Goal: Information Seeking & Learning: Compare options

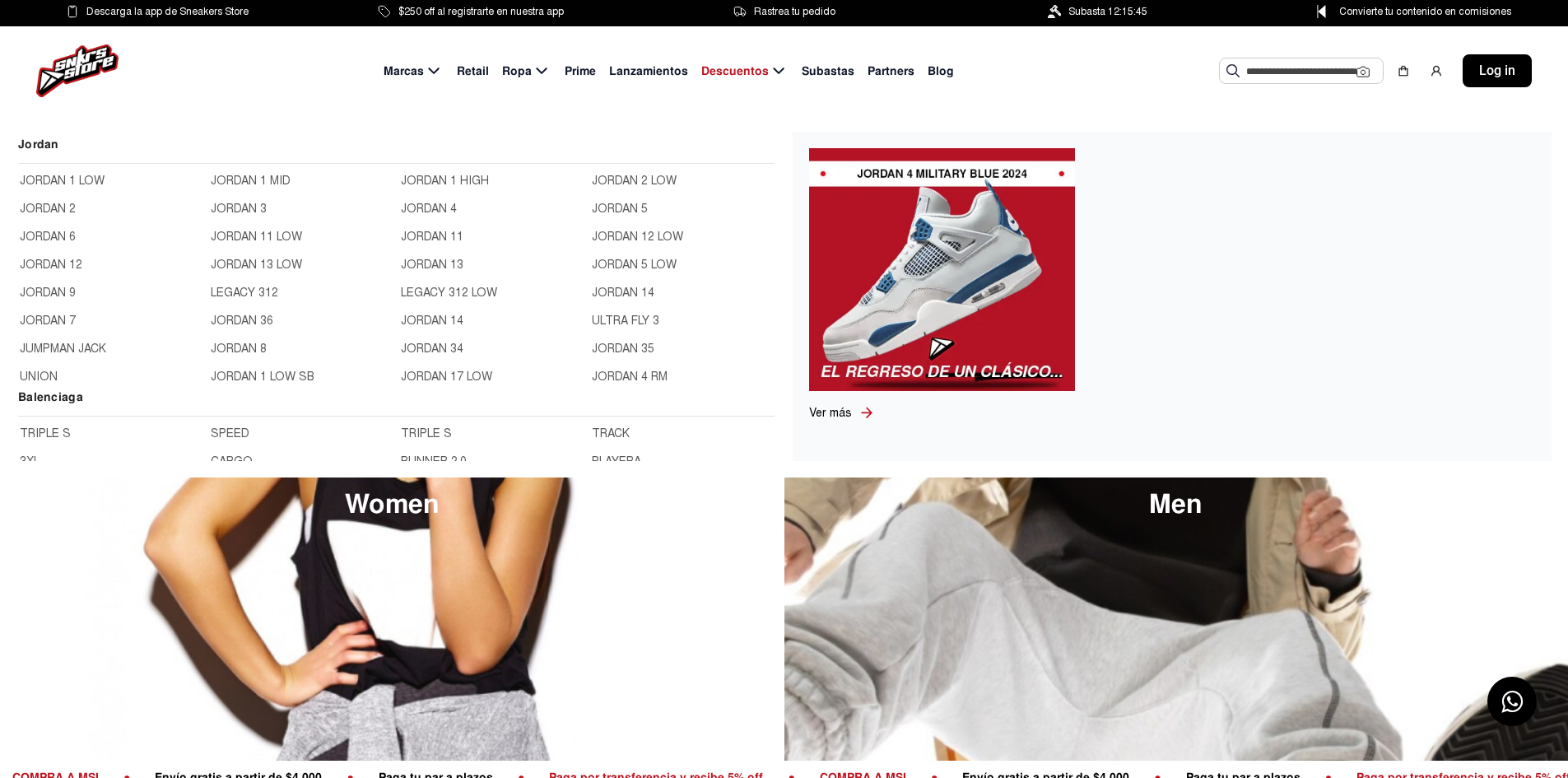
scroll to position [494, 0]
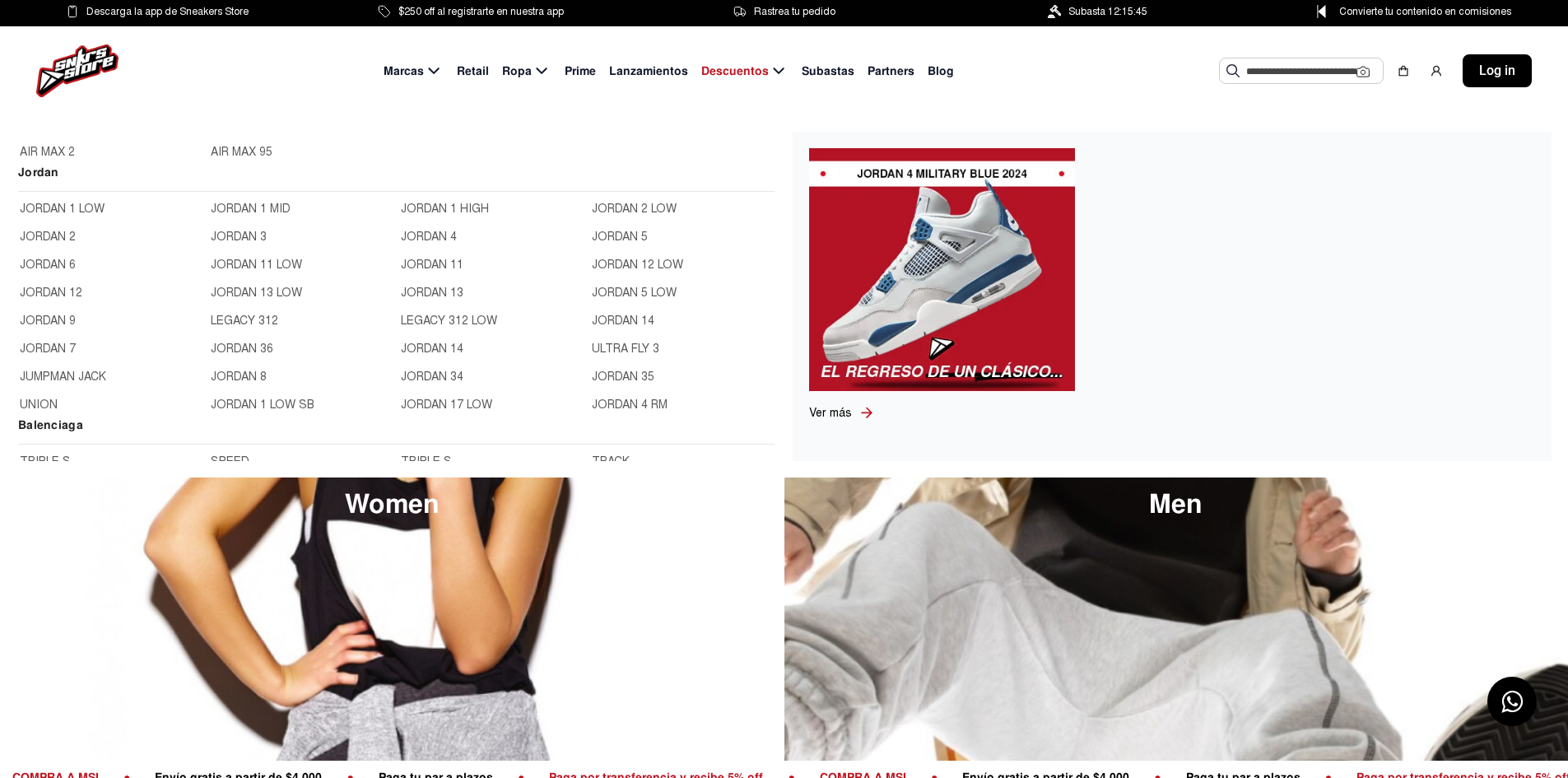
click at [401, 290] on link "JORDAN 13" at bounding box center [491, 293] width 181 height 18
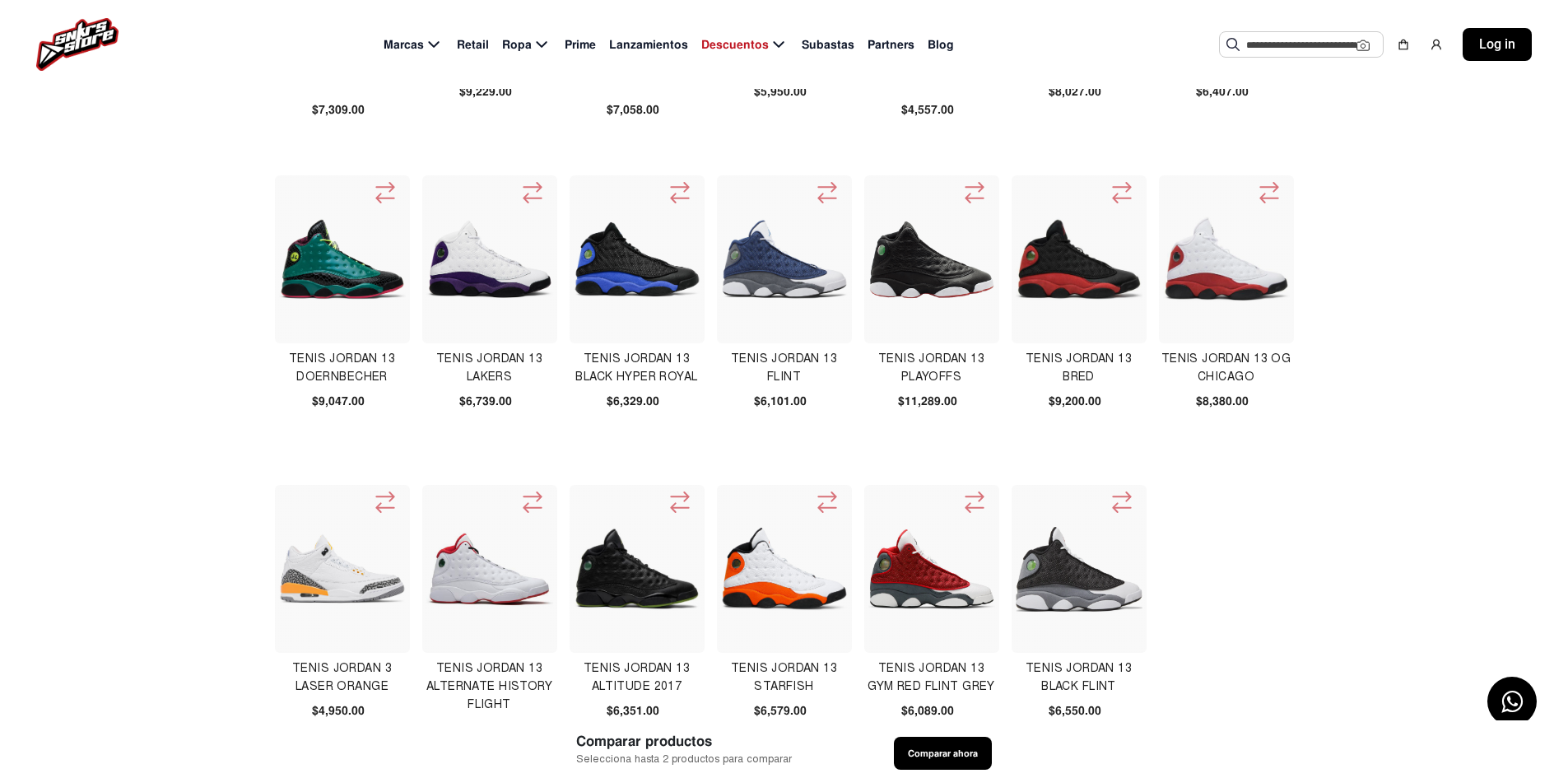
scroll to position [494, 0]
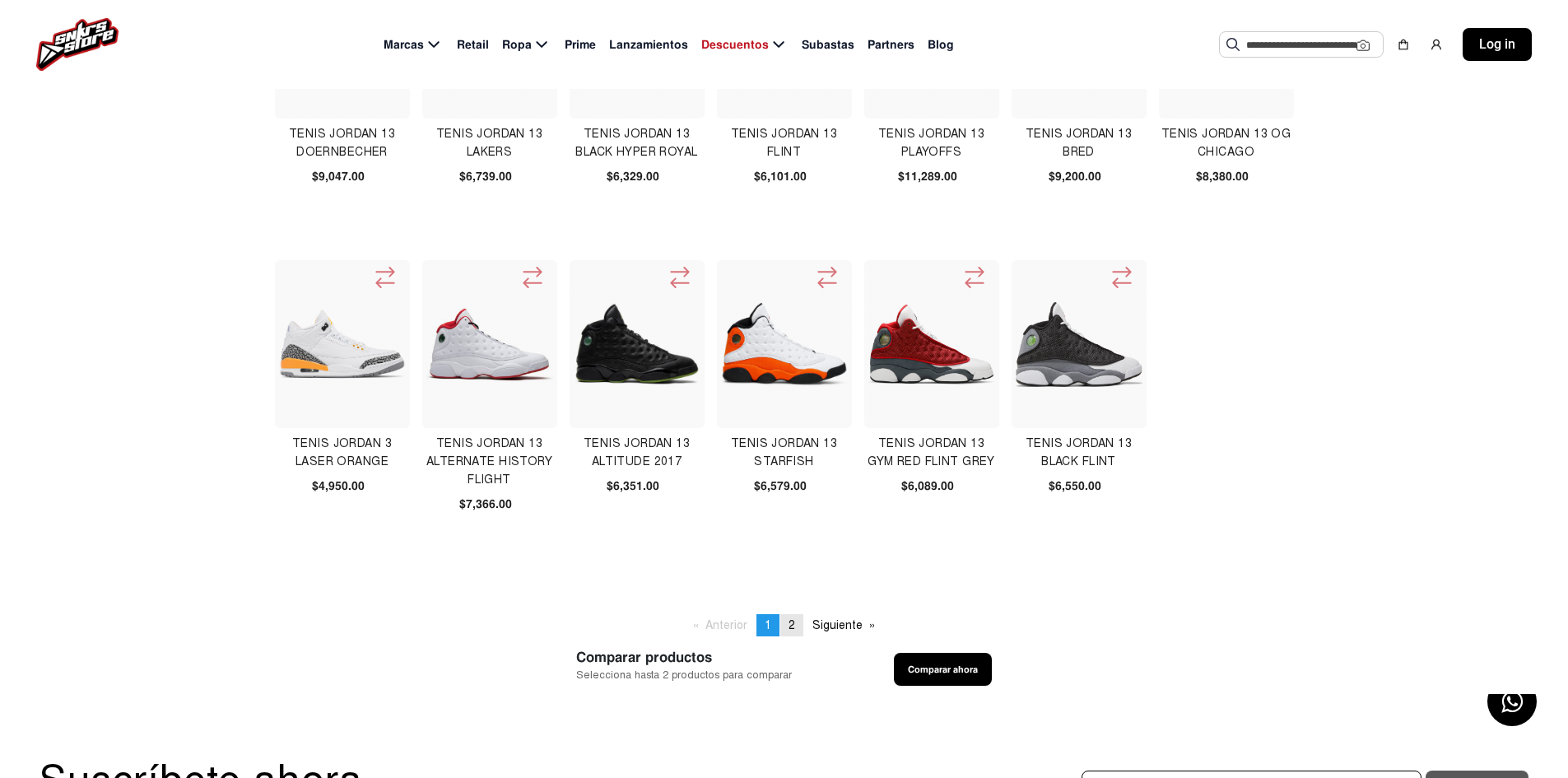
click at [790, 620] on span "2" at bounding box center [792, 625] width 7 height 14
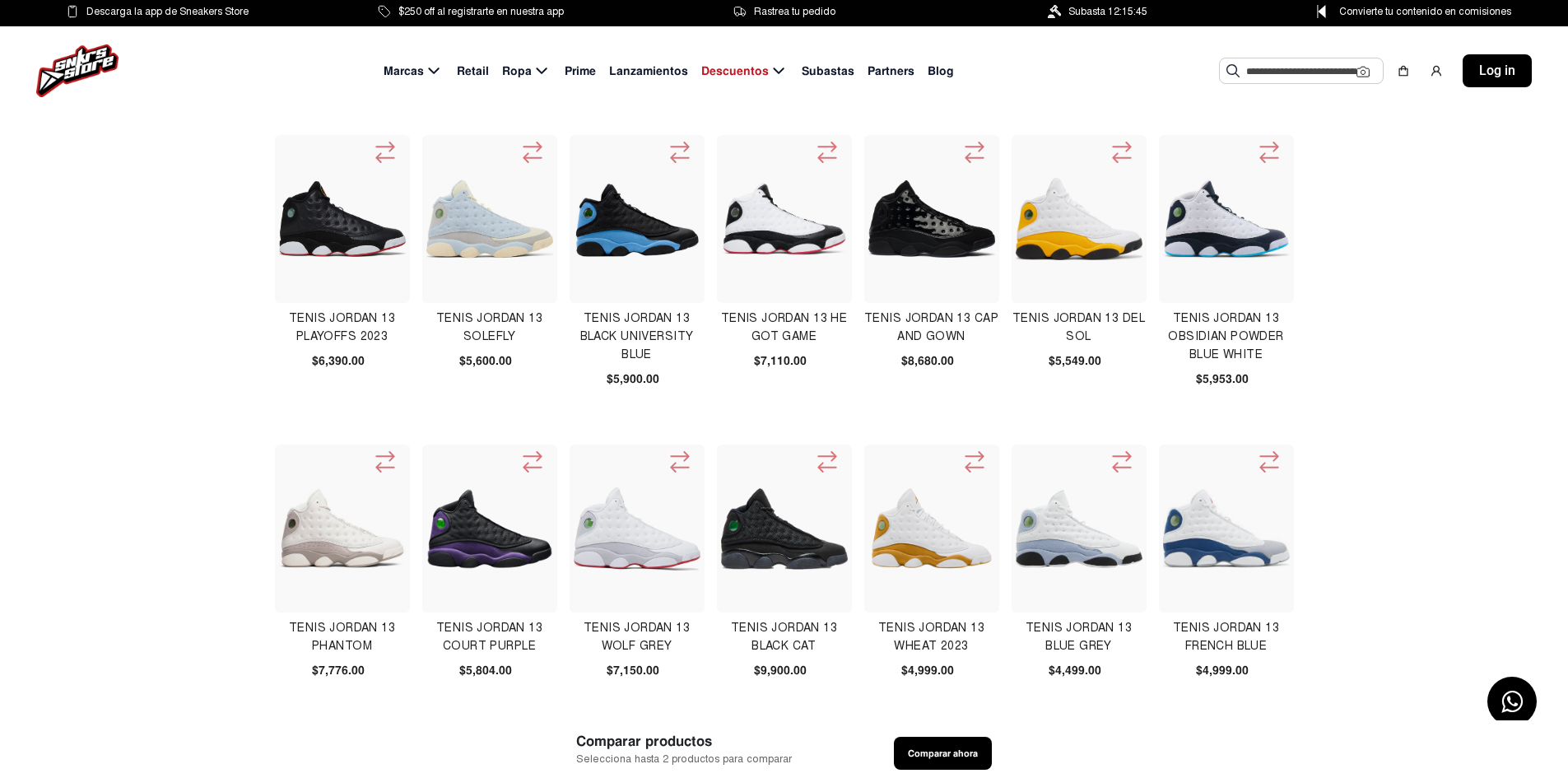
click at [824, 214] on img at bounding box center [784, 218] width 126 height 126
click at [774, 561] on img at bounding box center [784, 528] width 126 height 81
click at [502, 546] on img at bounding box center [490, 528] width 126 height 81
click at [313, 200] on img at bounding box center [342, 218] width 126 height 75
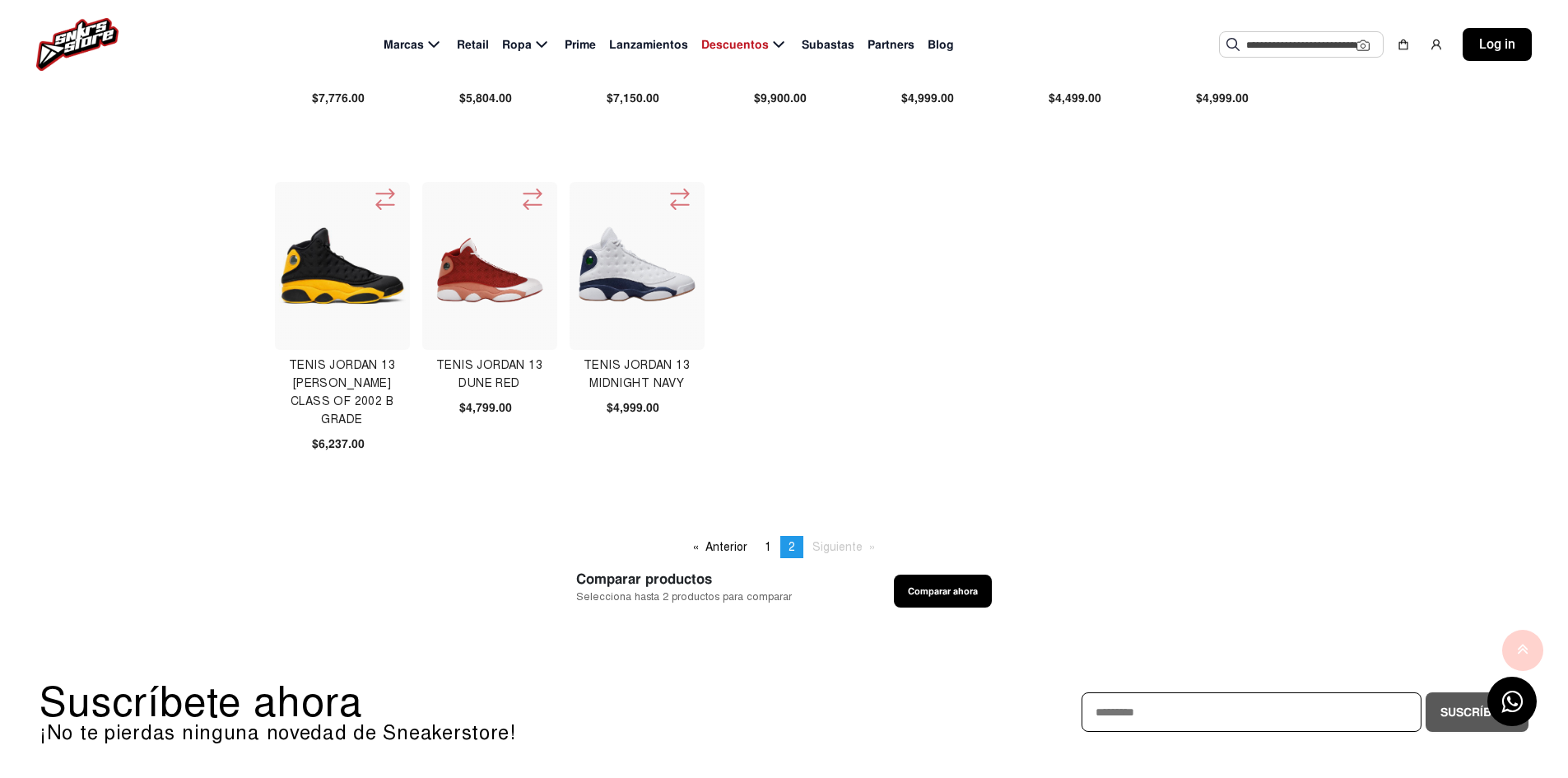
scroll to position [576, 0]
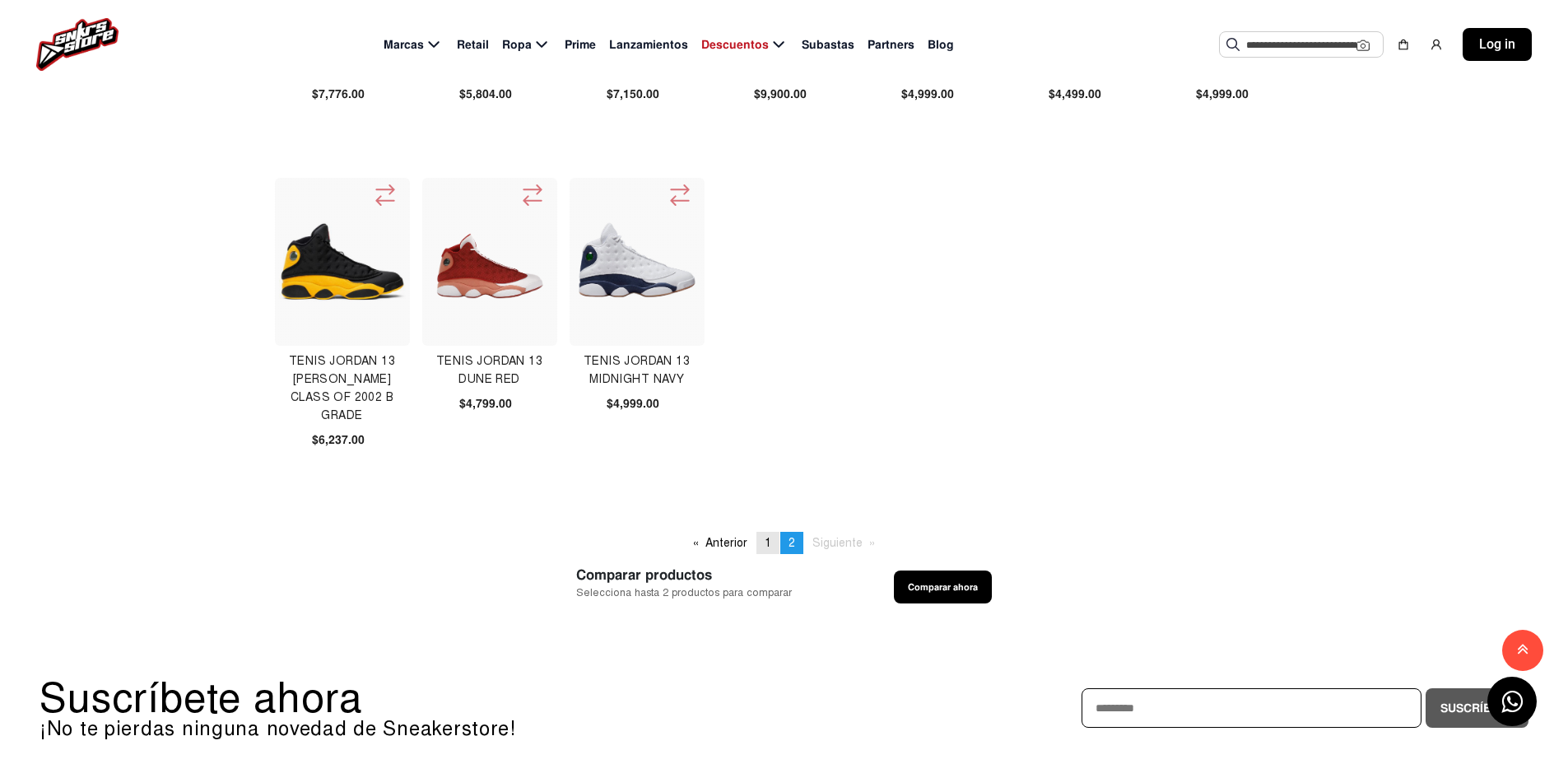
click at [764, 546] on link "page 1" at bounding box center [768, 542] width 23 height 22
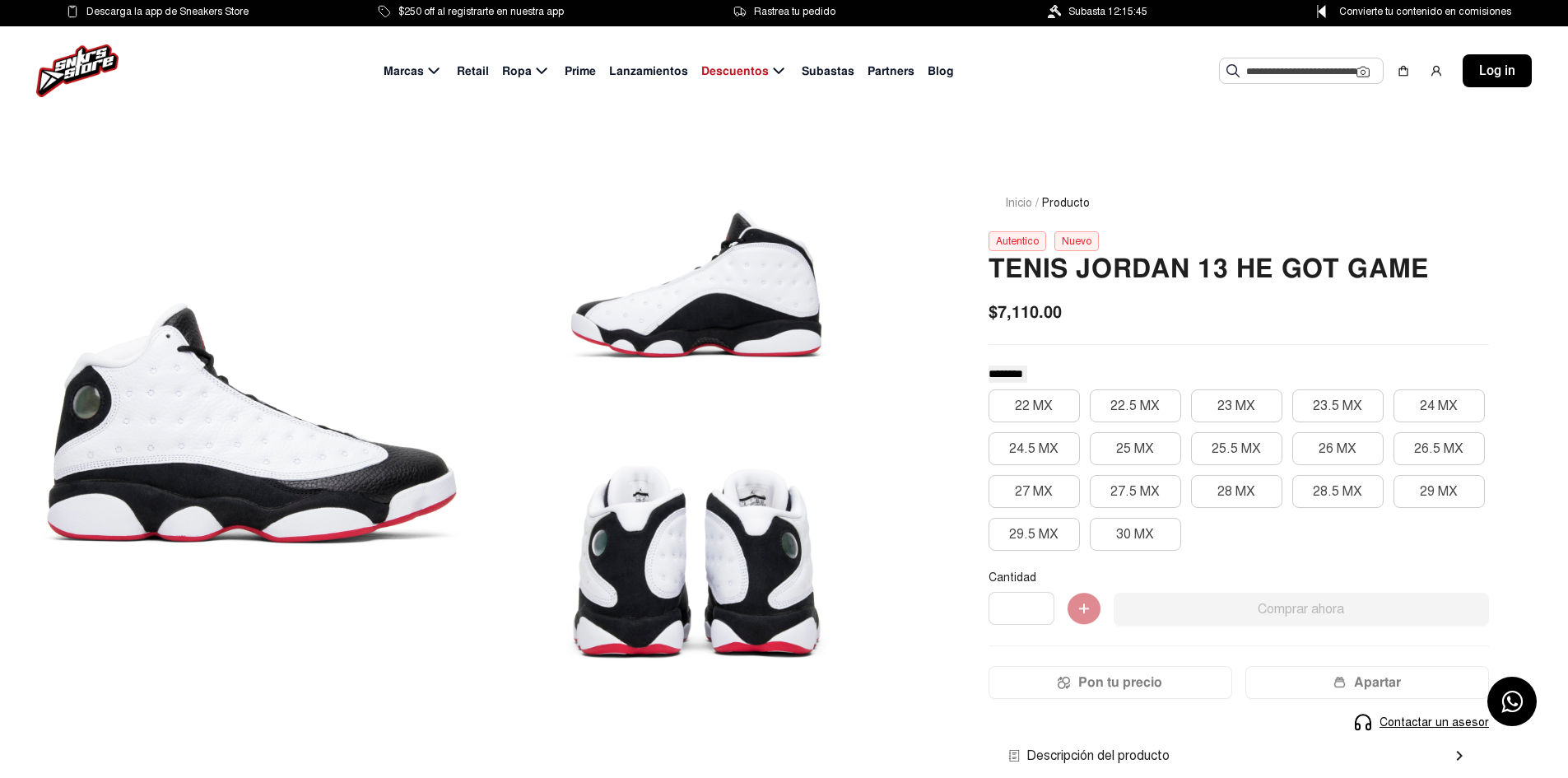
click at [1008, 242] on div "Autentico" at bounding box center [1018, 241] width 58 height 20
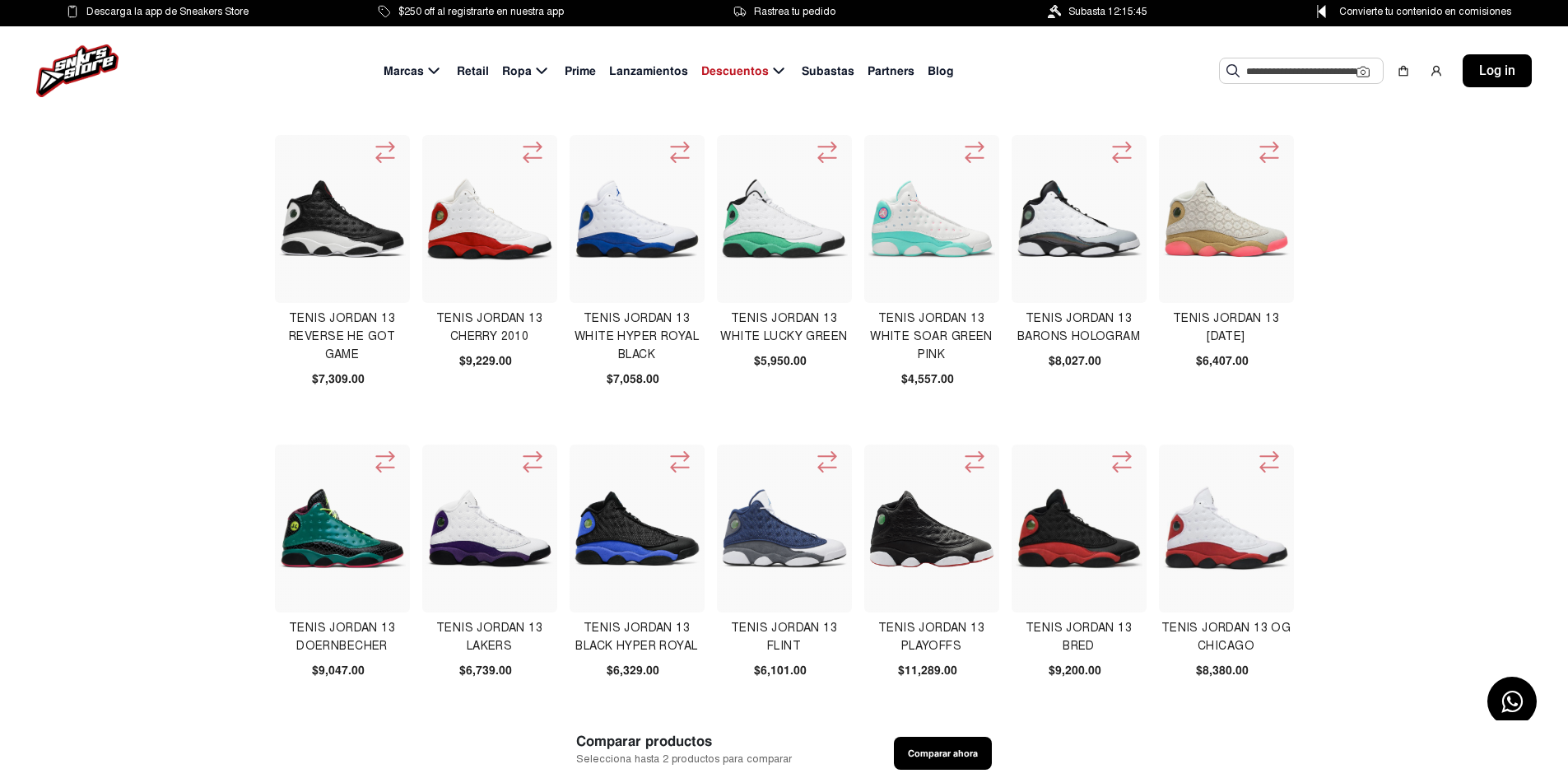
click at [1126, 567] on img at bounding box center [1079, 528] width 126 height 126
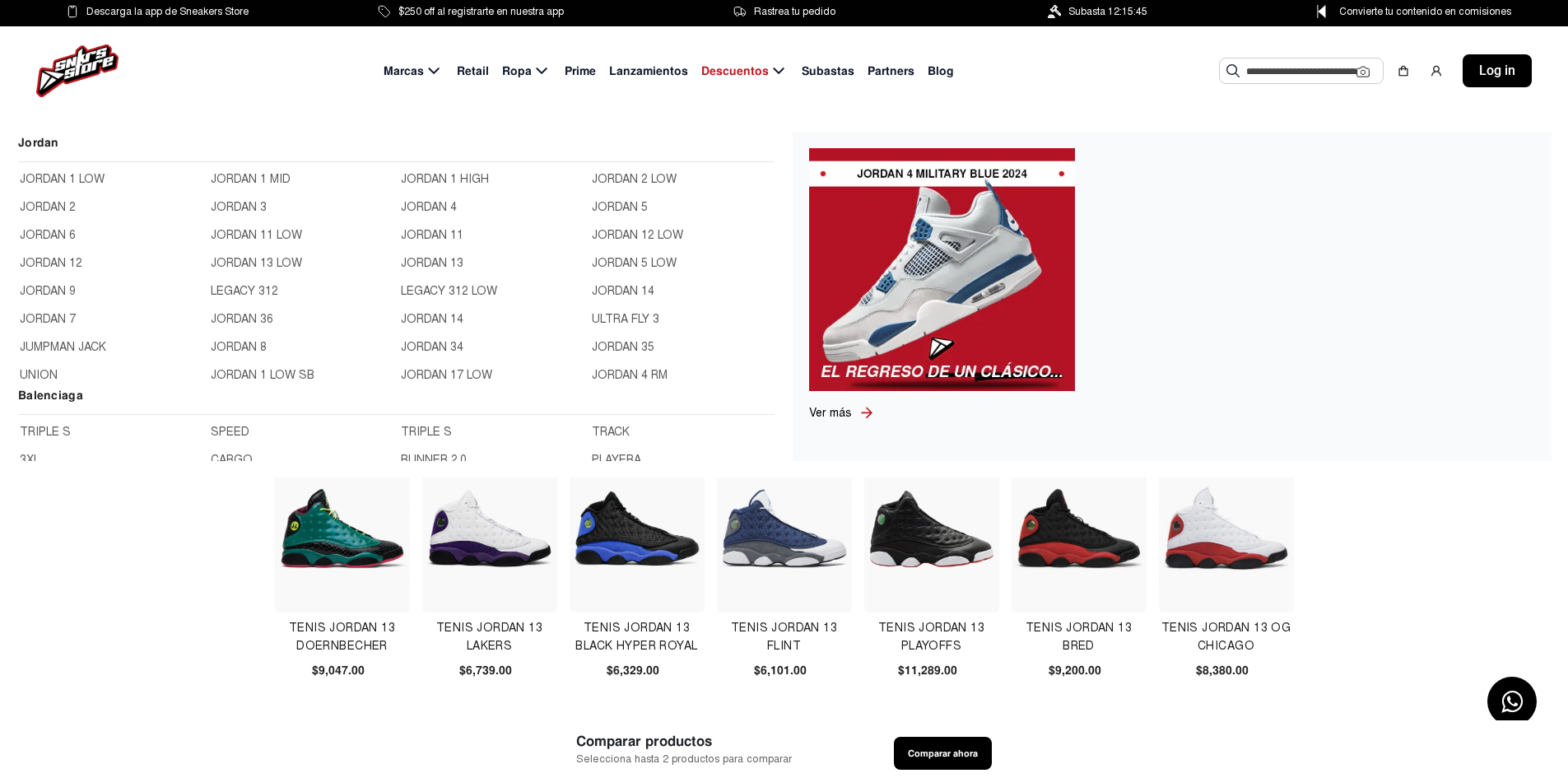
scroll to position [494, 0]
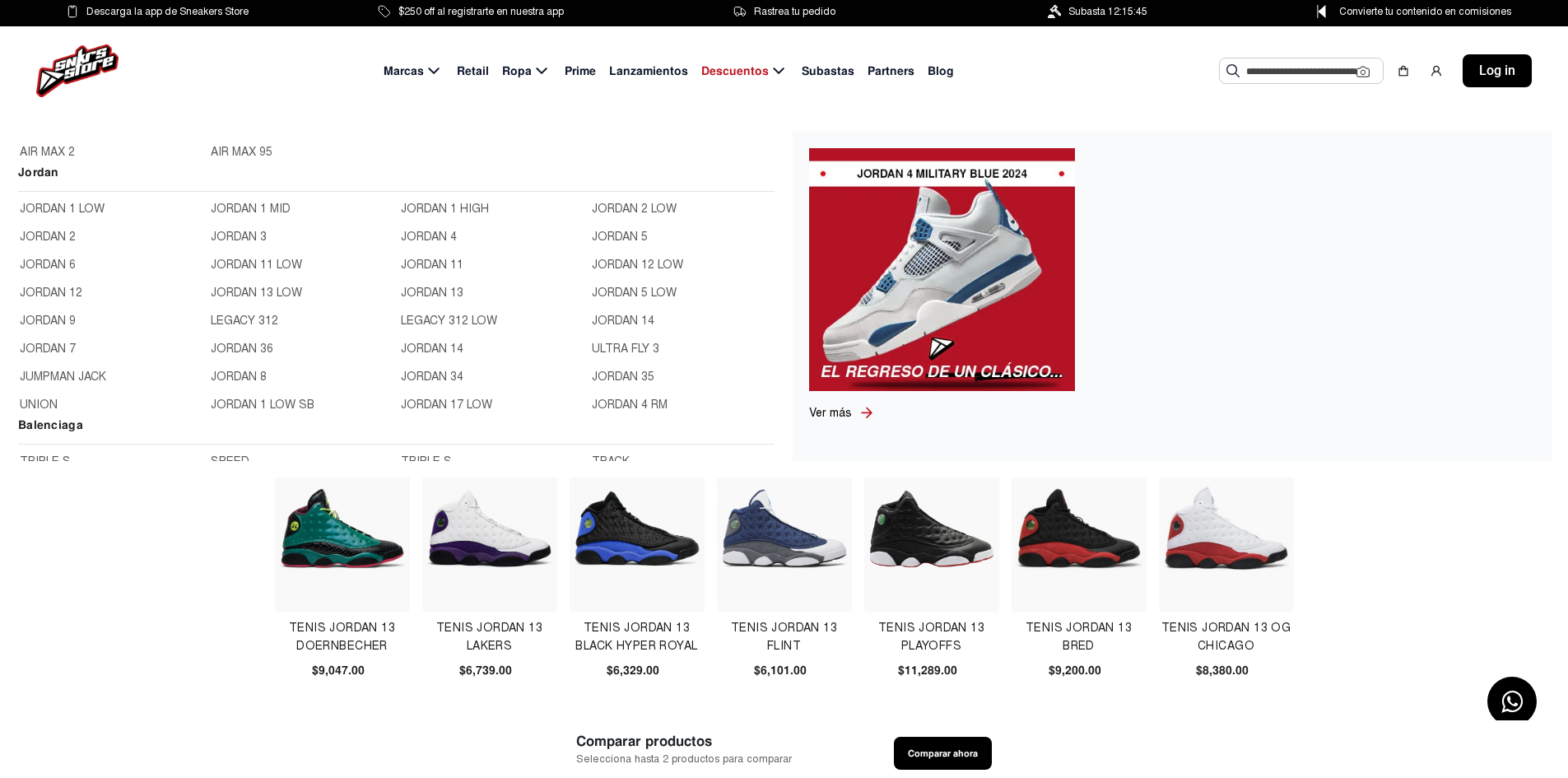
click at [42, 261] on link "JORDAN 6" at bounding box center [111, 265] width 181 height 18
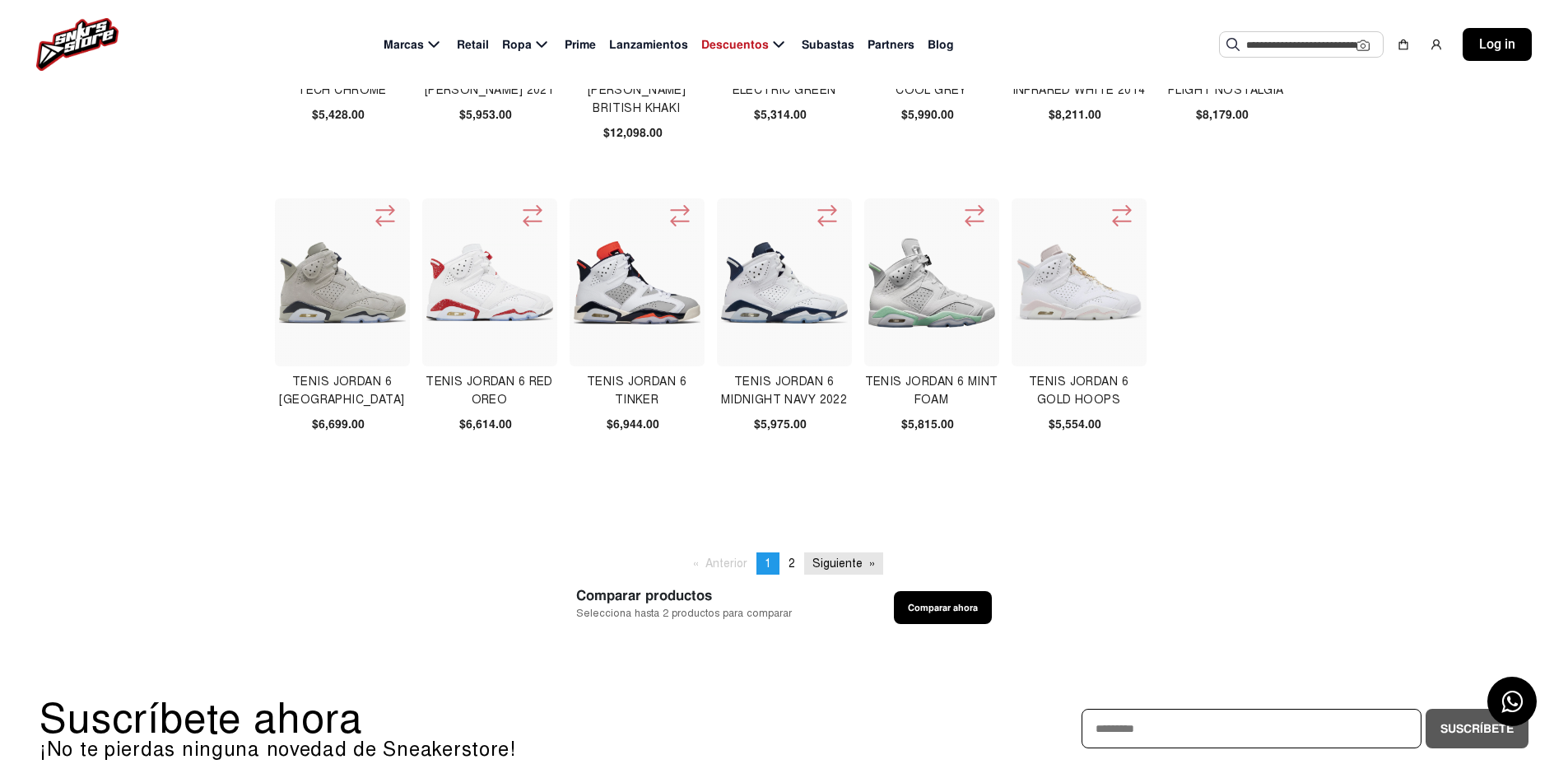
scroll to position [576, 0]
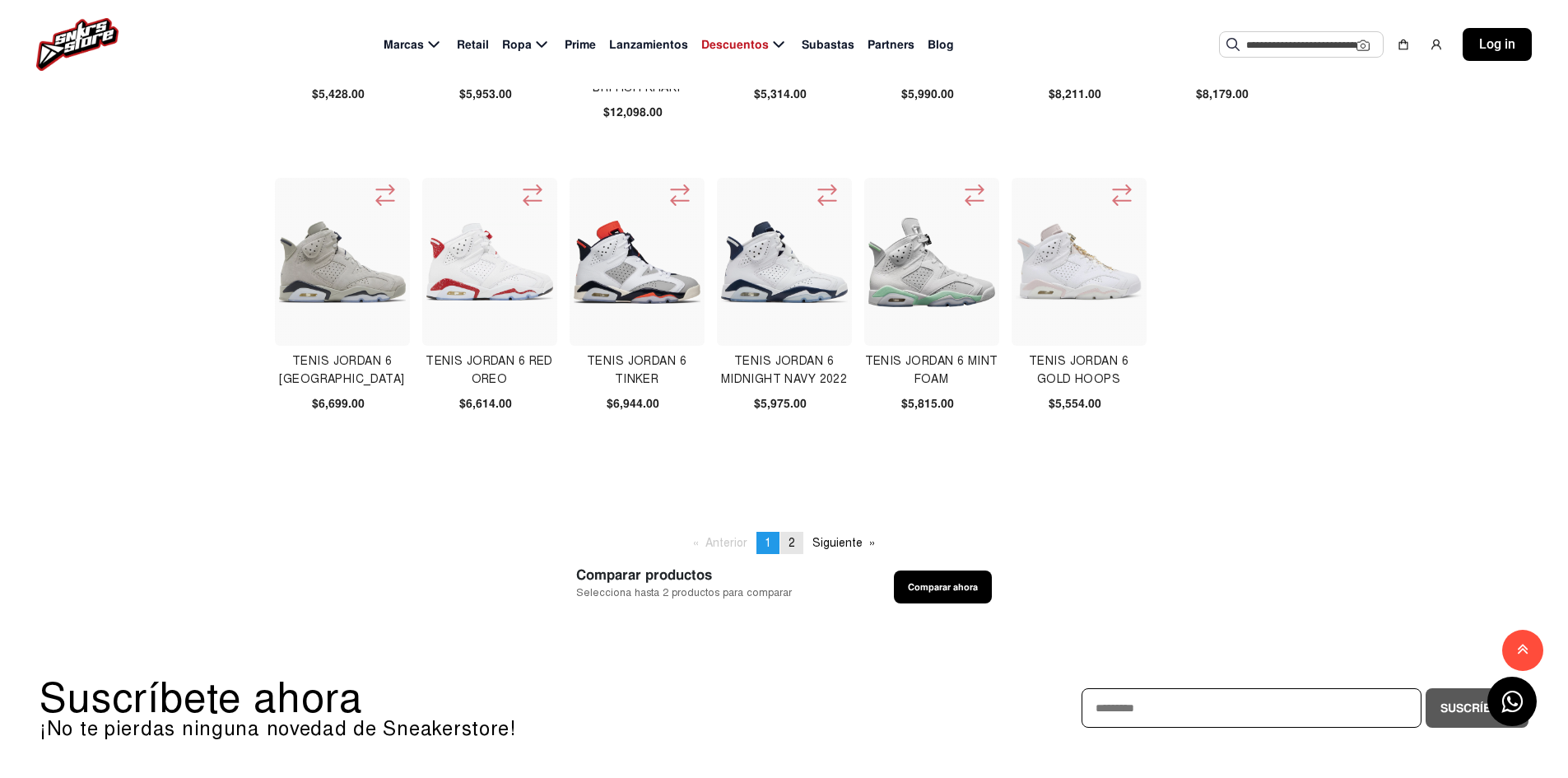
click at [792, 539] on span "2" at bounding box center [792, 543] width 7 height 14
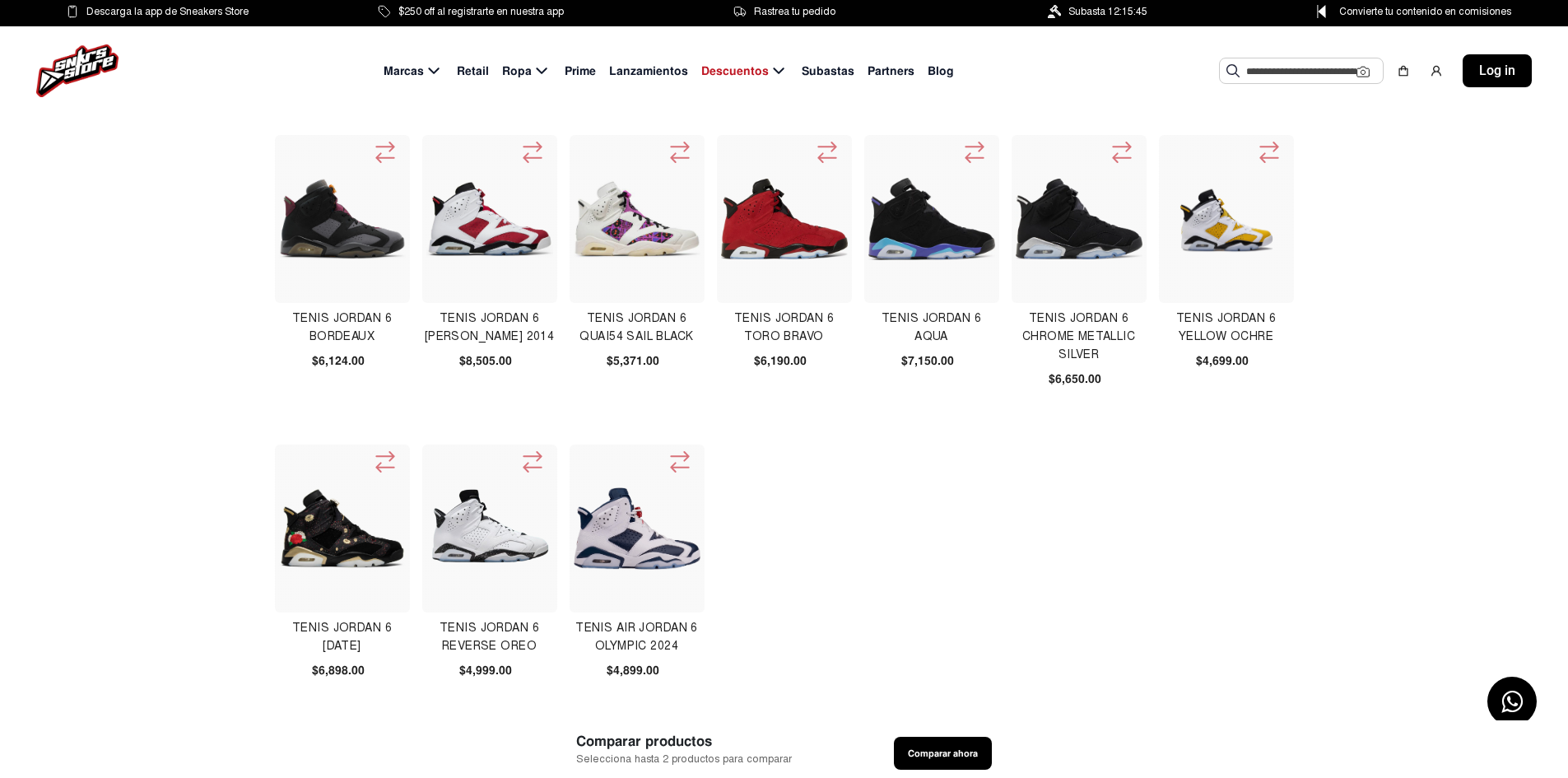
click at [1080, 219] on img at bounding box center [1079, 219] width 126 height 81
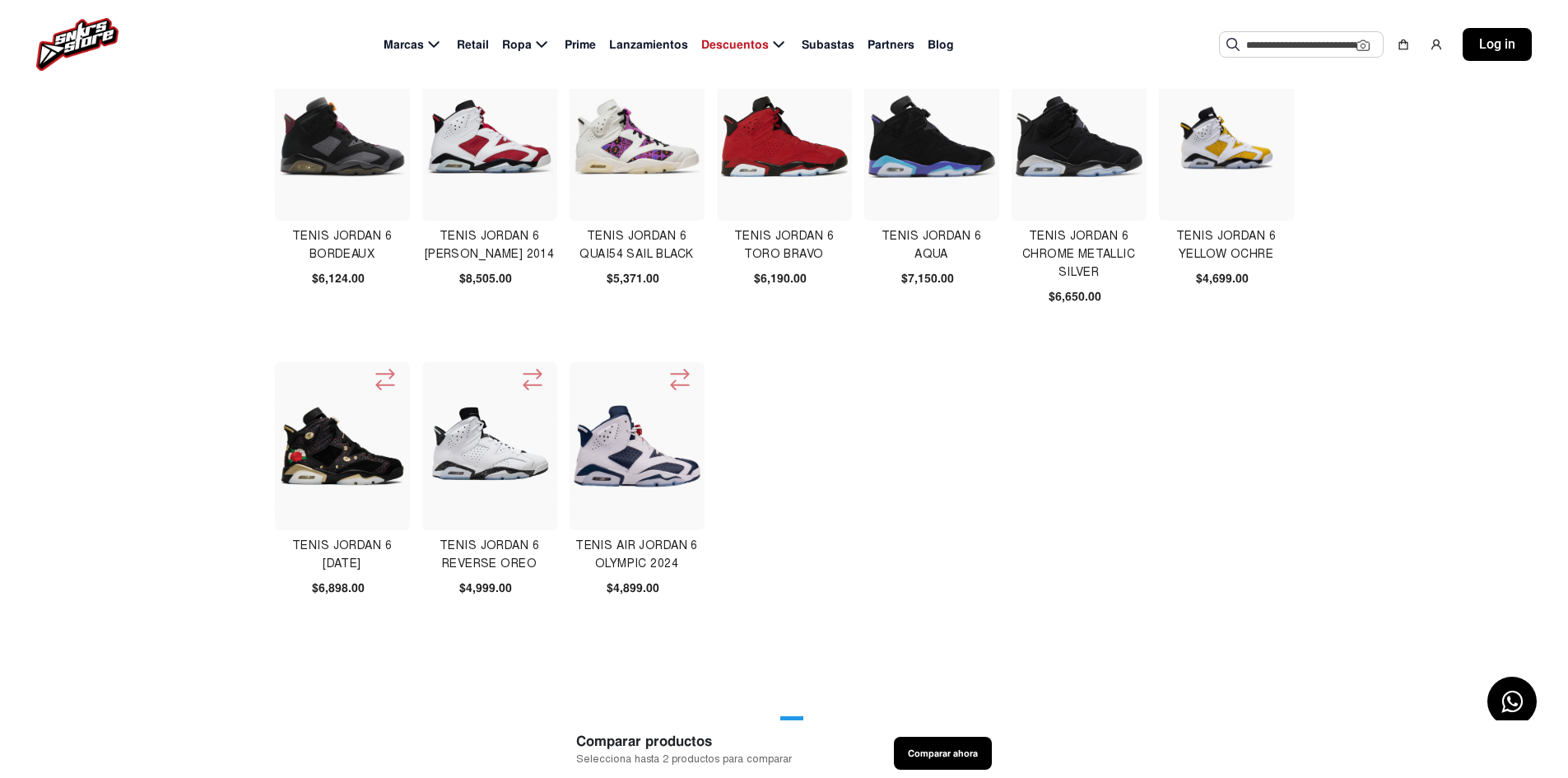
click at [490, 165] on img at bounding box center [490, 137] width 126 height 126
click at [900, 143] on img at bounding box center [932, 137] width 126 height 82
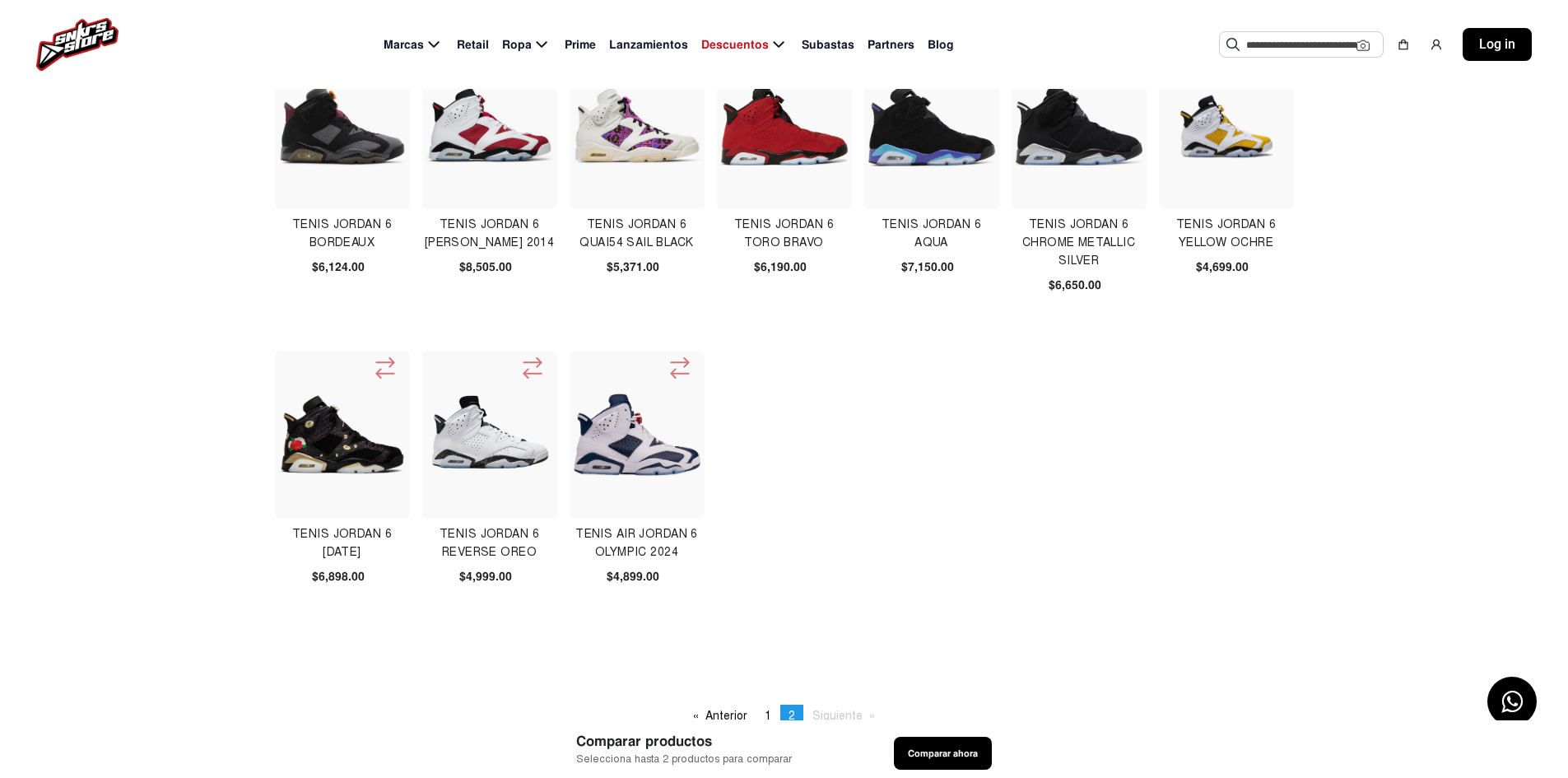
scroll to position [165, 0]
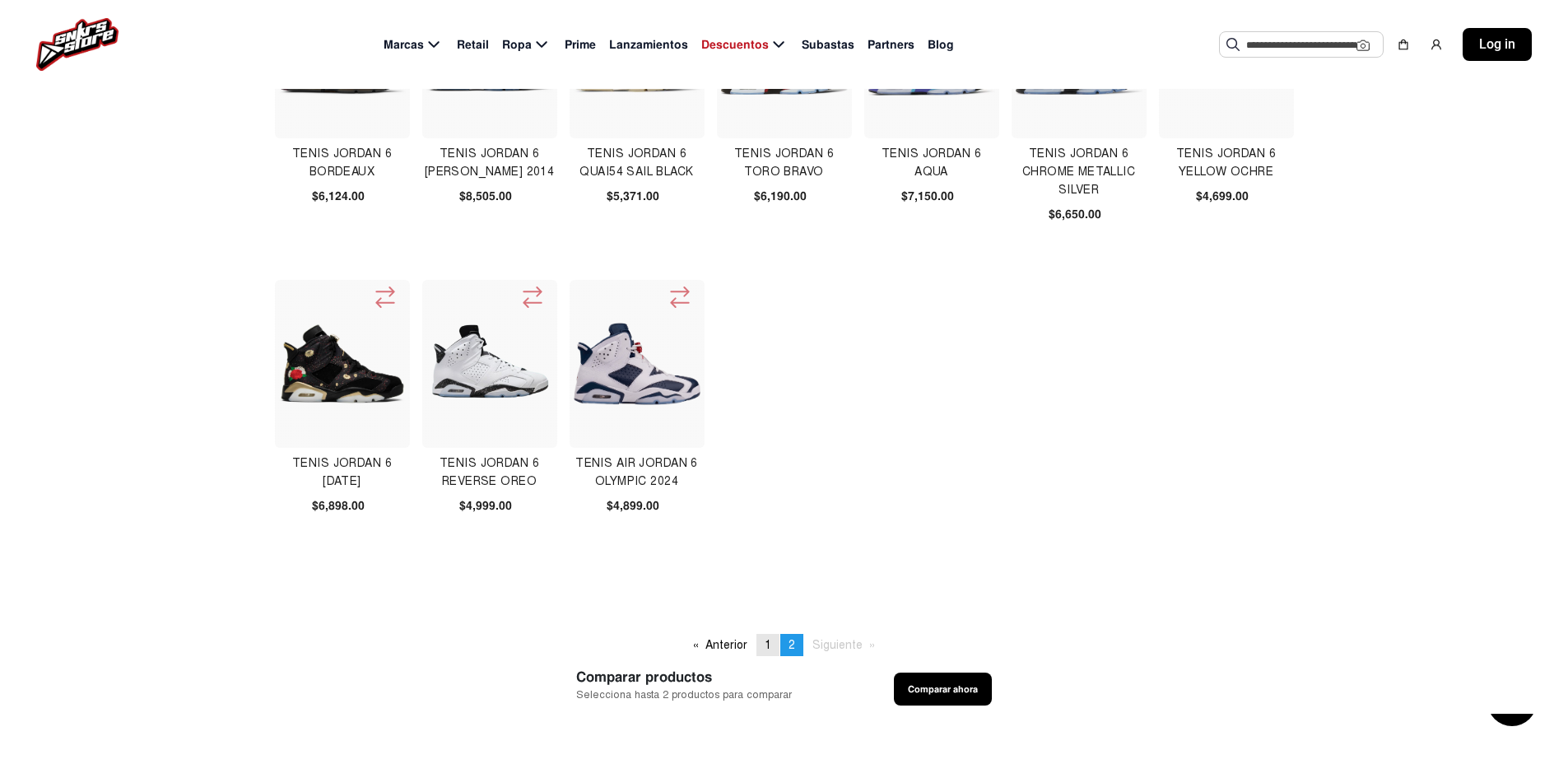
click at [764, 648] on link "page 1" at bounding box center [768, 644] width 23 height 22
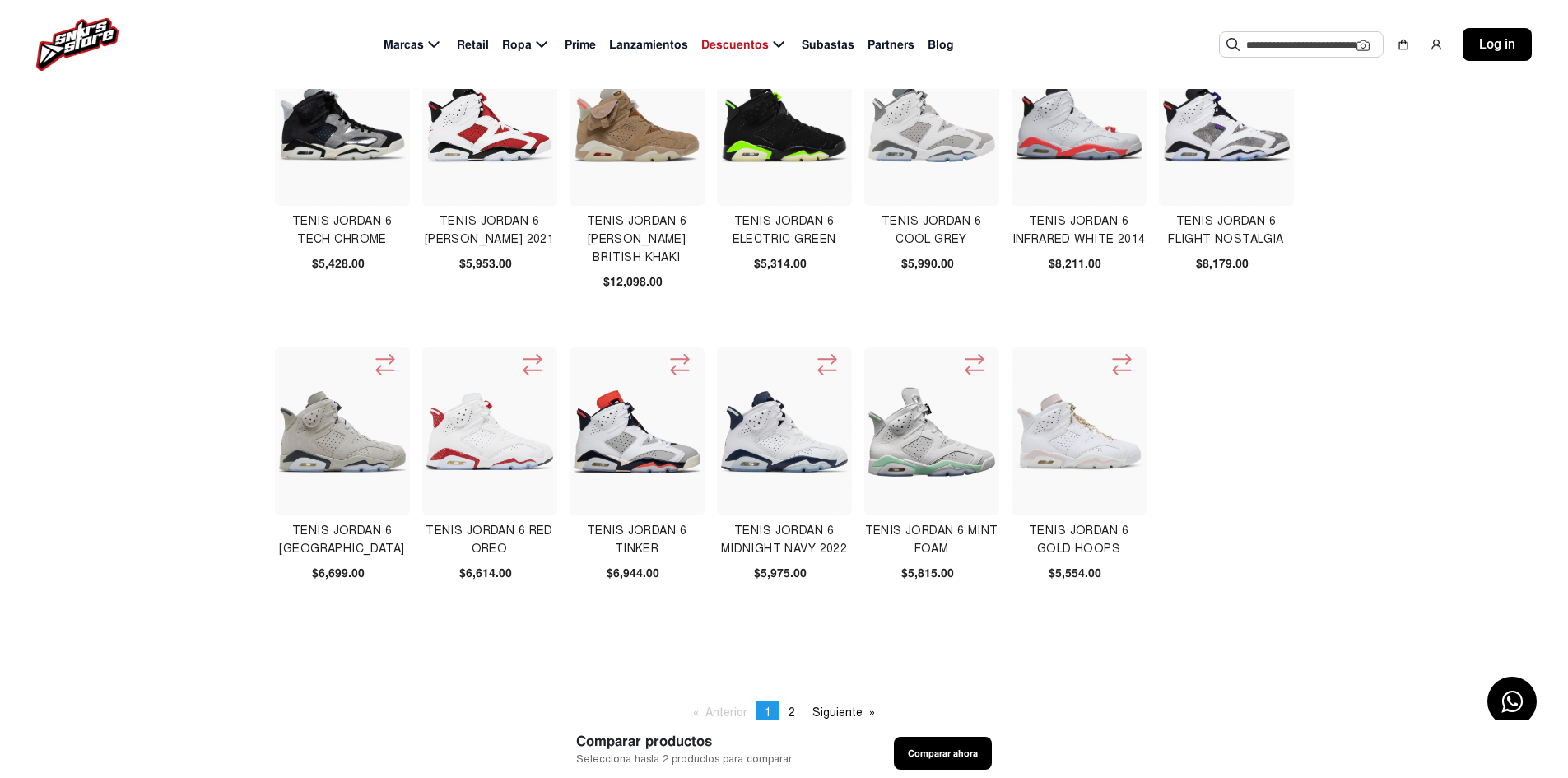
scroll to position [411, 0]
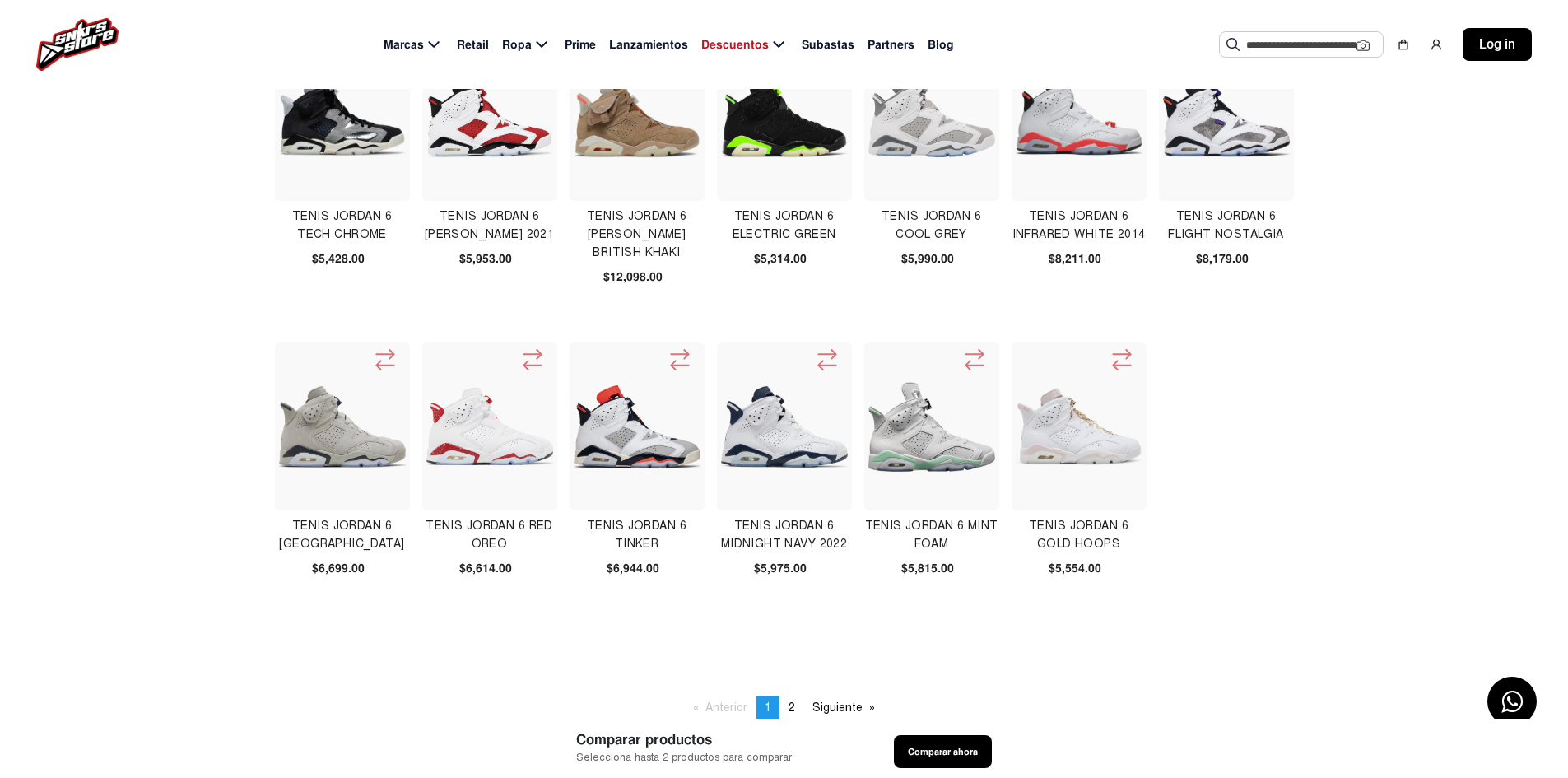
click at [919, 443] on img at bounding box center [932, 425] width 126 height 89
